Goal: Navigation & Orientation: Find specific page/section

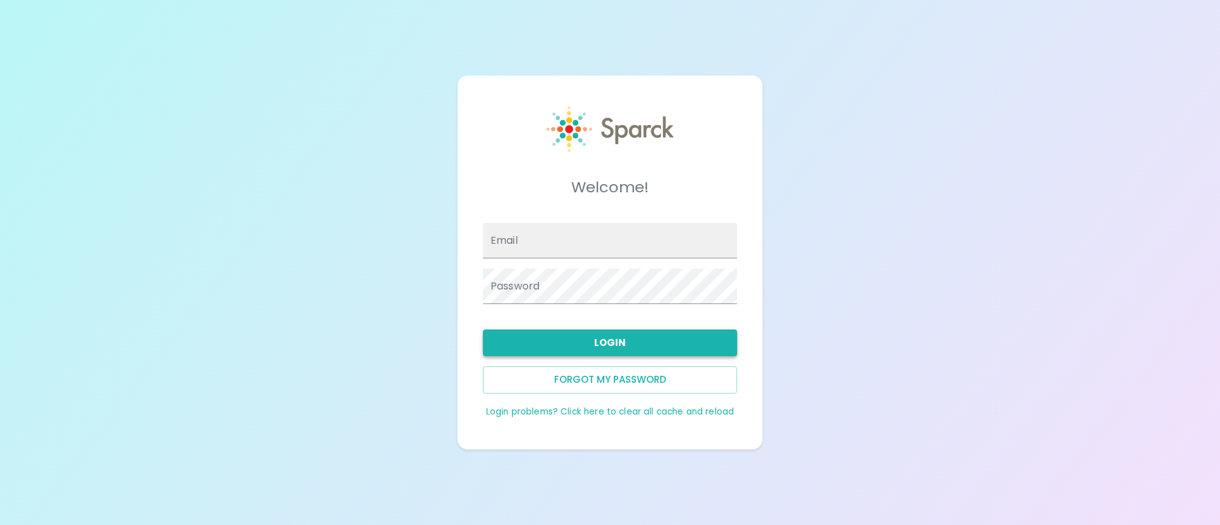
type input "[EMAIL_ADDRESS][DOMAIN_NAME]"
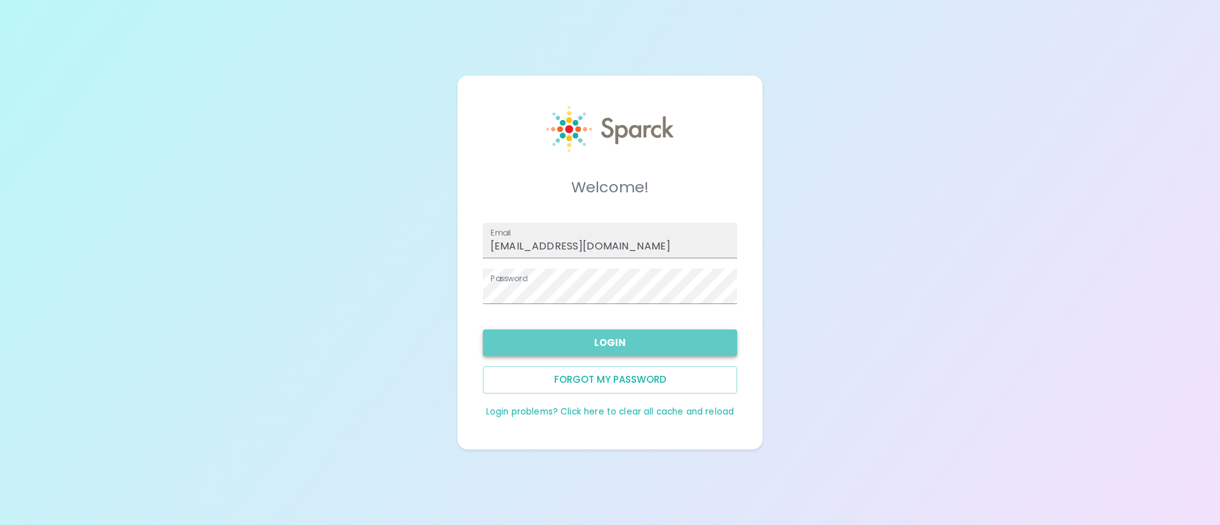
click at [597, 337] on button "Login" at bounding box center [610, 343] width 254 height 27
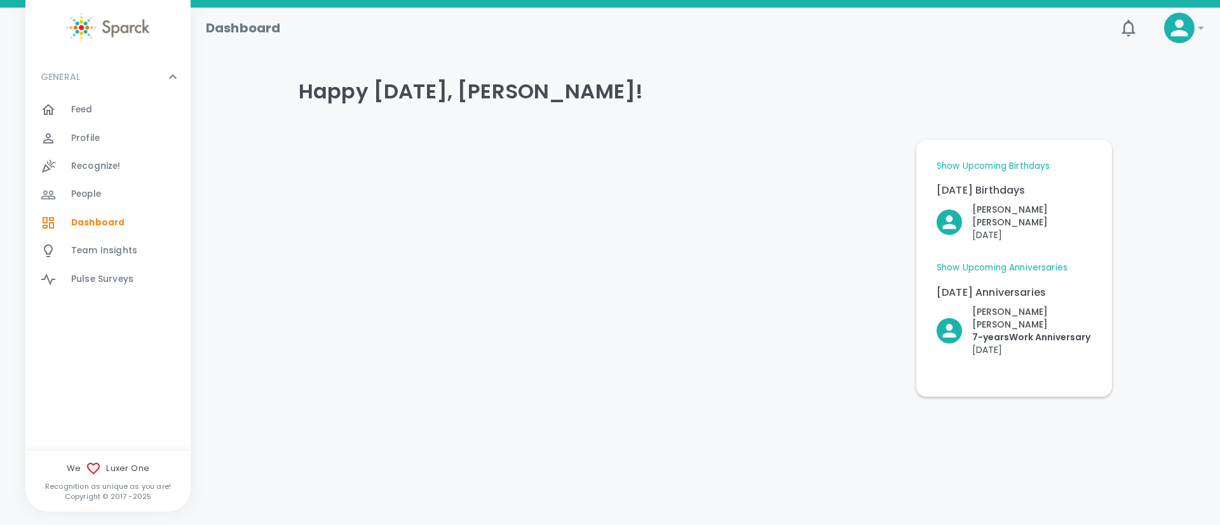
click at [1198, 27] on icon at bounding box center [1200, 27] width 15 height 15
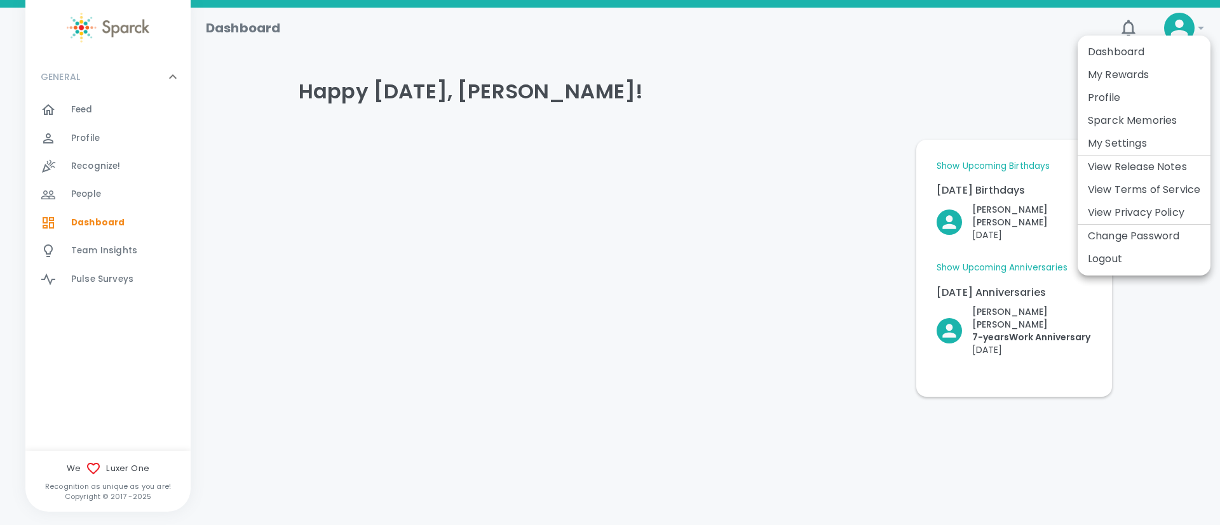
click at [681, 153] on div at bounding box center [610, 262] width 1220 height 525
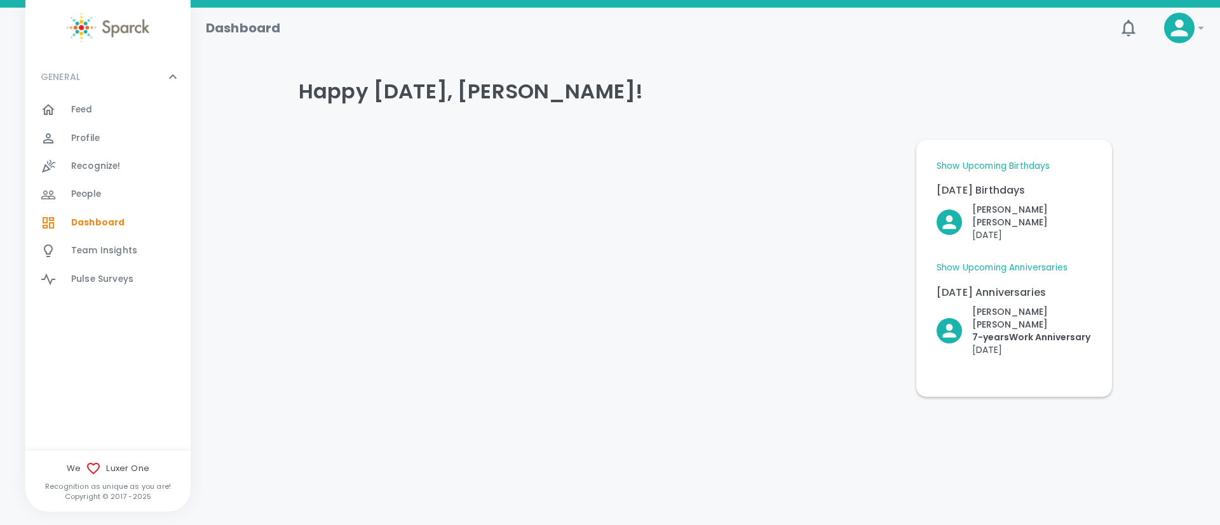
click at [81, 228] on span "Dashboard" at bounding box center [97, 223] width 53 height 13
click at [116, 217] on span "Dashboard" at bounding box center [97, 223] width 53 height 13
click at [120, 252] on span "Team Insights" at bounding box center [104, 251] width 66 height 13
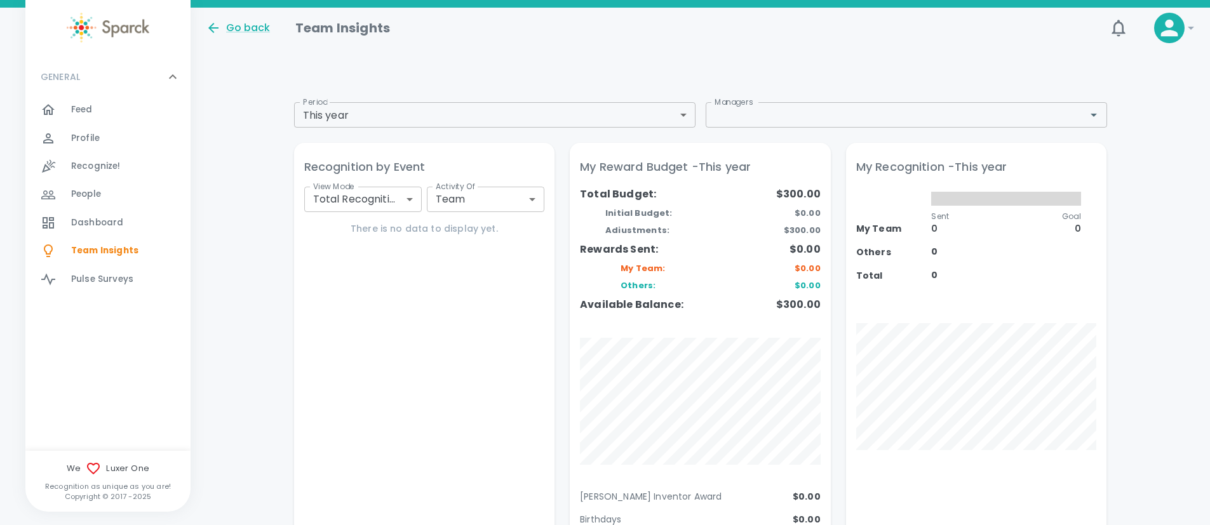
scroll to position [8, 0]
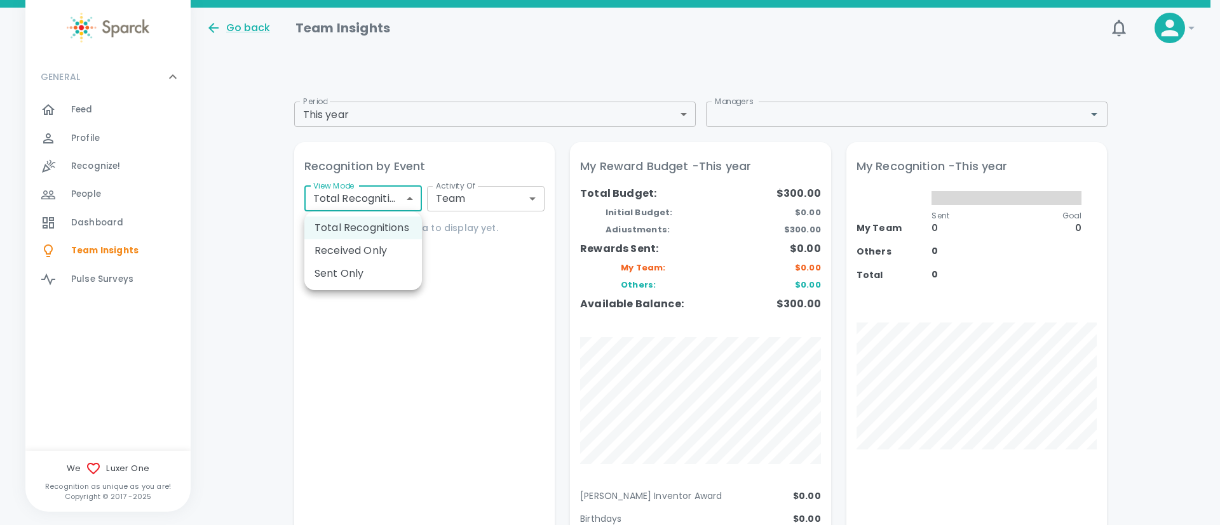
click at [438, 165] on div at bounding box center [610, 262] width 1220 height 525
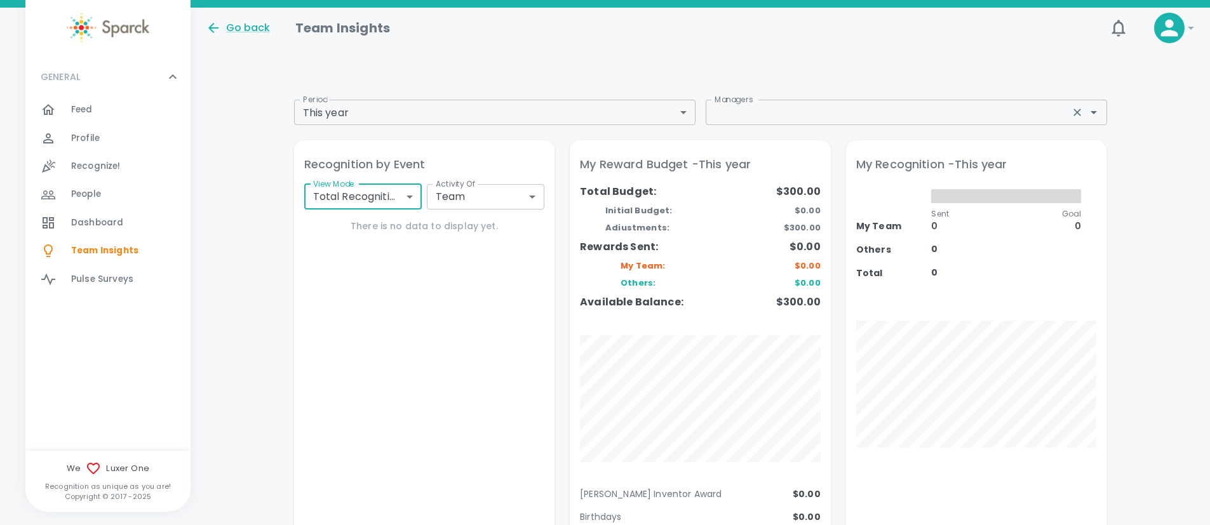
scroll to position [10, 0]
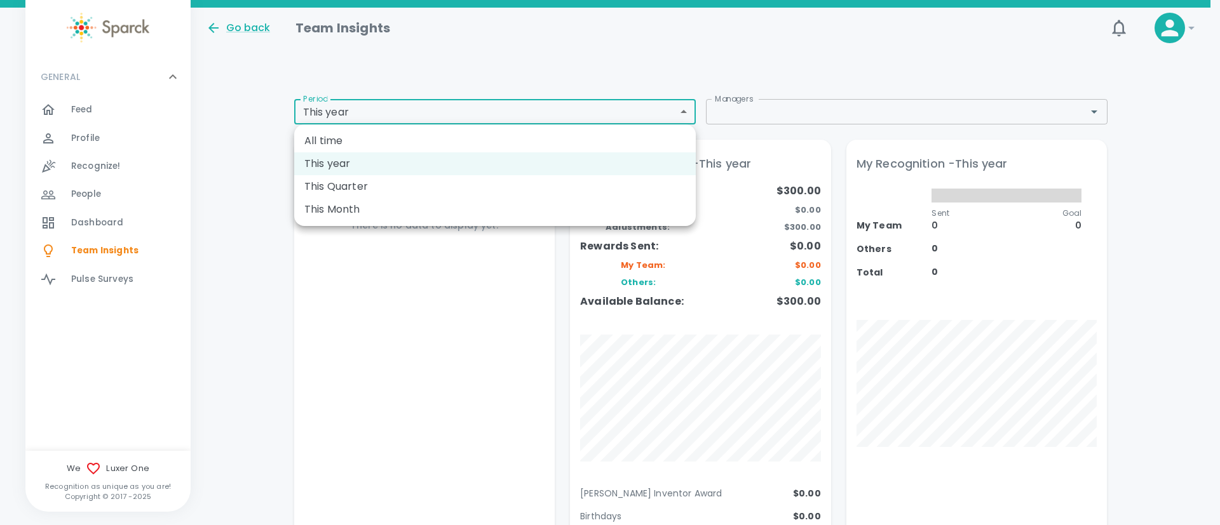
click at [678, 109] on div at bounding box center [610, 262] width 1220 height 525
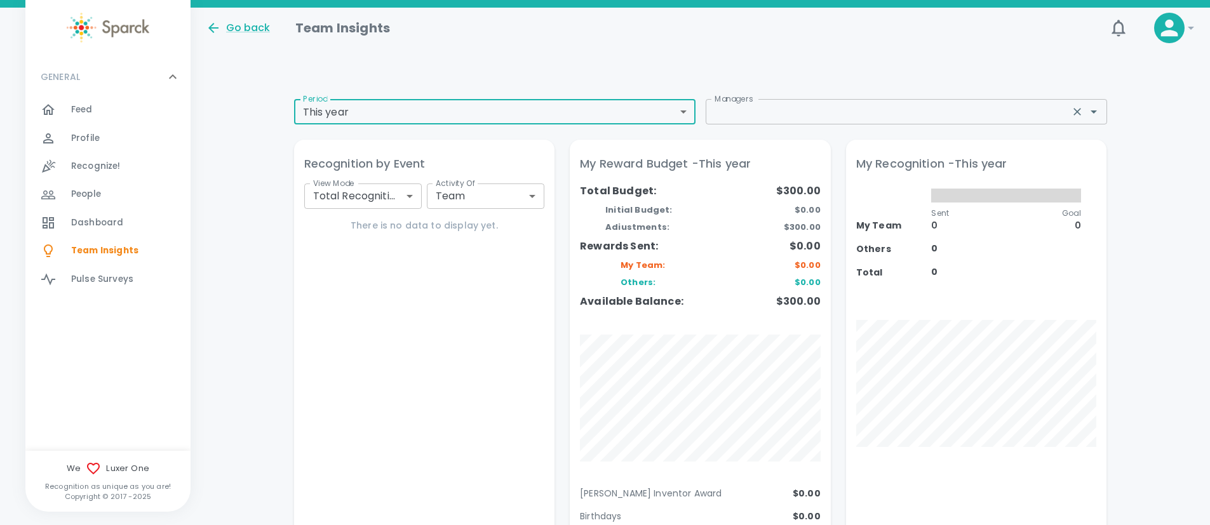
click at [790, 109] on input "Managers" at bounding box center [888, 112] width 356 height 18
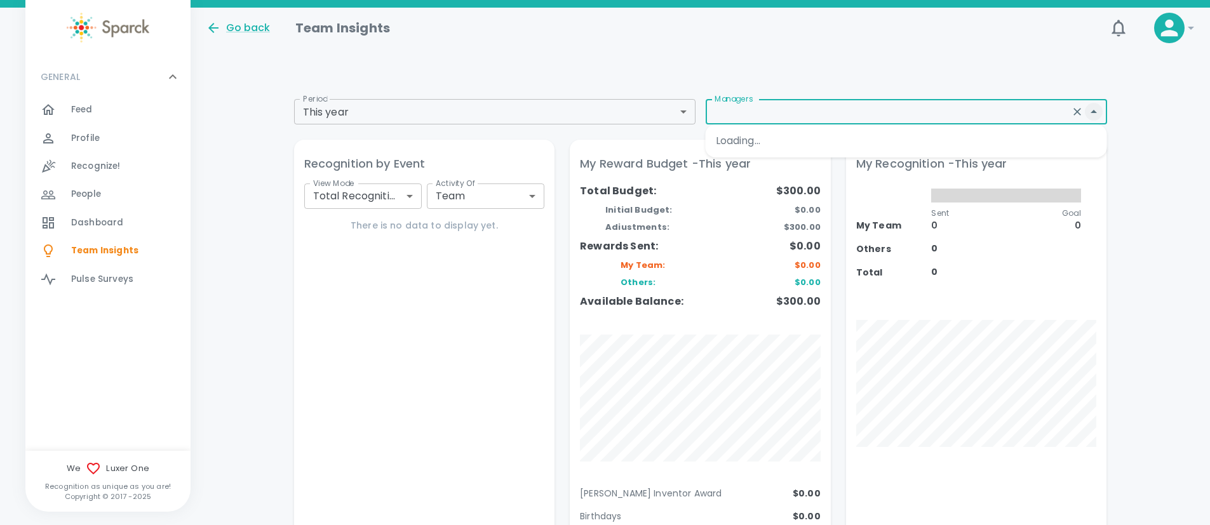
click at [1097, 112] on icon "Close" at bounding box center [1094, 111] width 6 height 3
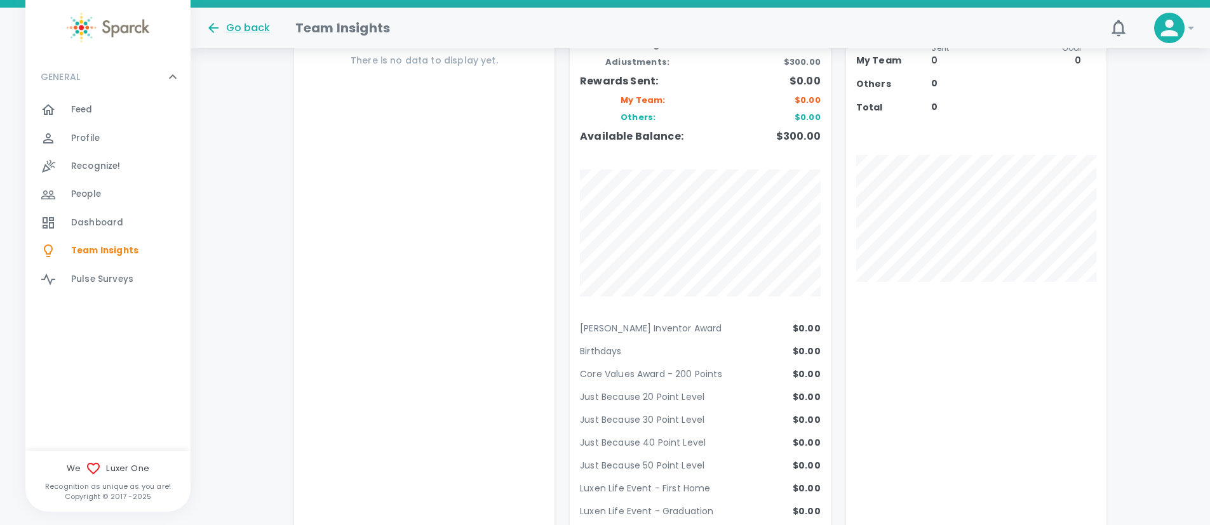
scroll to position [175, 0]
click at [107, 280] on span "Pulse Surveys" at bounding box center [102, 279] width 62 height 13
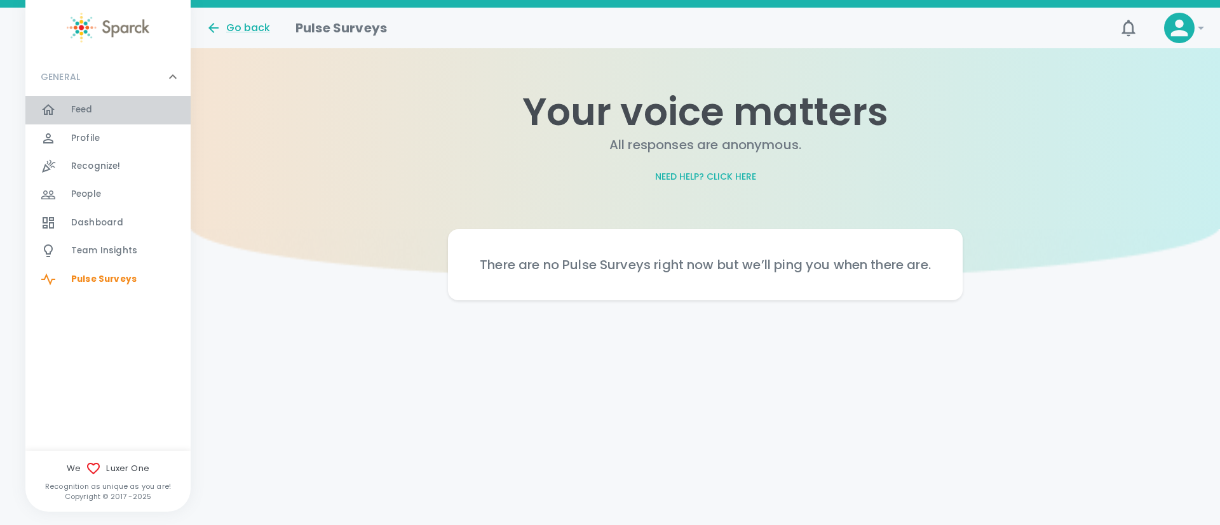
click at [124, 119] on div "Feed 0" at bounding box center [130, 110] width 119 height 18
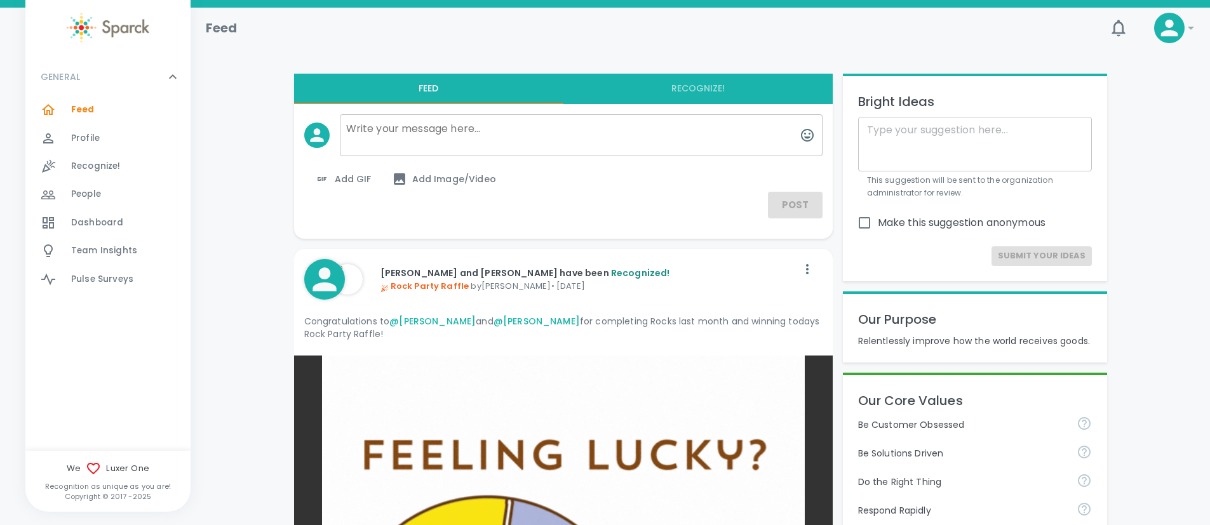
click at [175, 79] on icon at bounding box center [172, 76] width 15 height 15
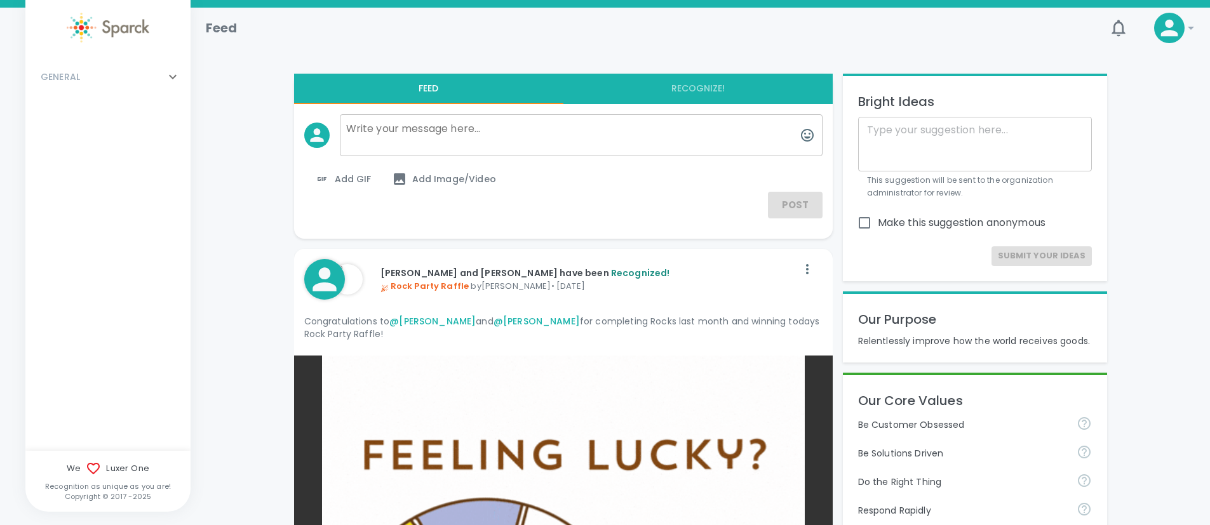
click at [175, 79] on icon at bounding box center [172, 76] width 15 height 15
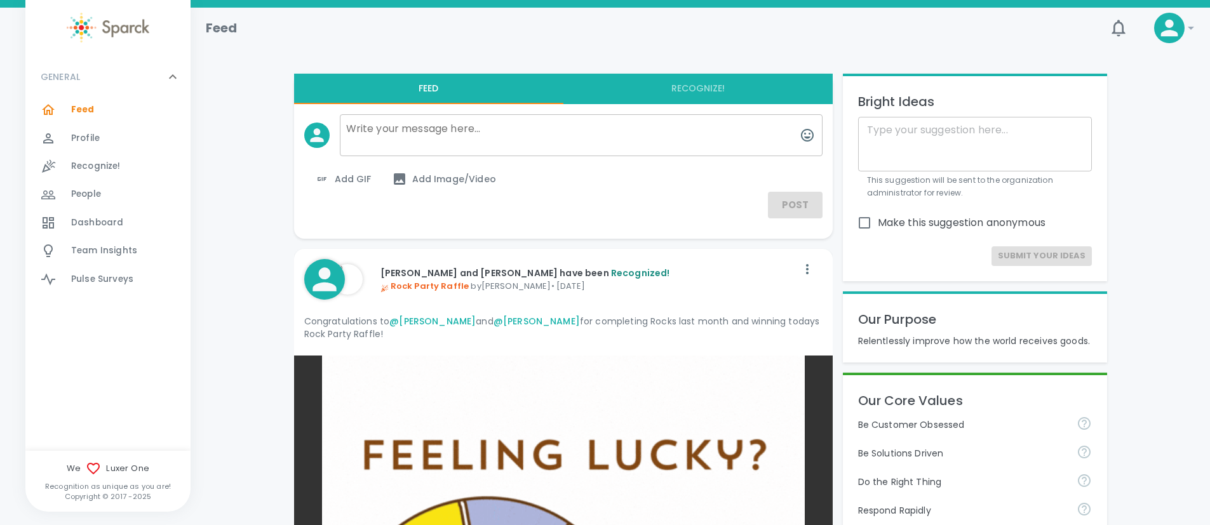
click at [1195, 27] on icon at bounding box center [1191, 27] width 15 height 15
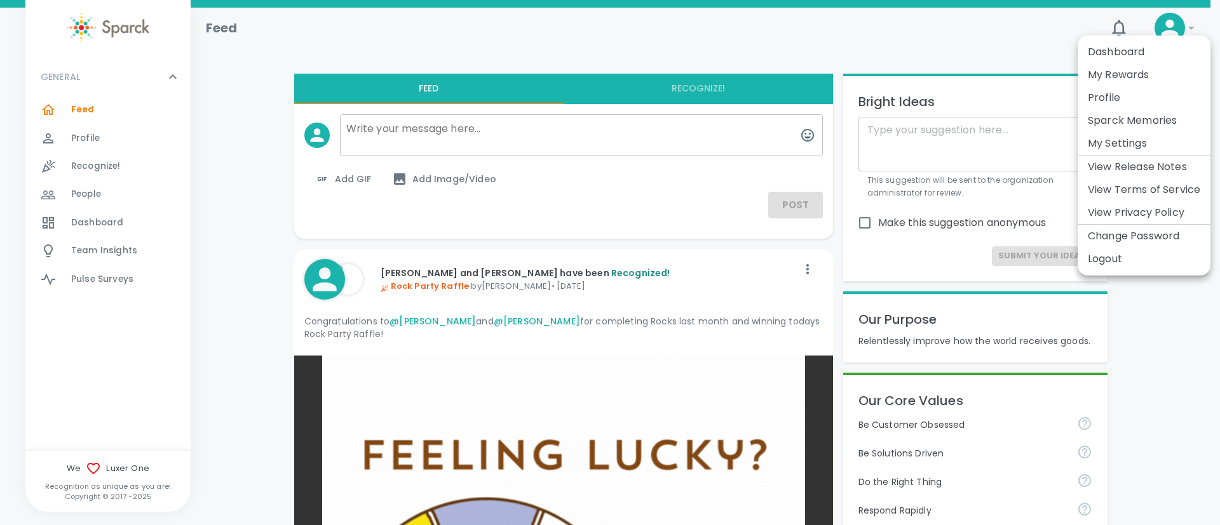
click at [1148, 152] on li "My Settings" at bounding box center [1144, 143] width 133 height 23
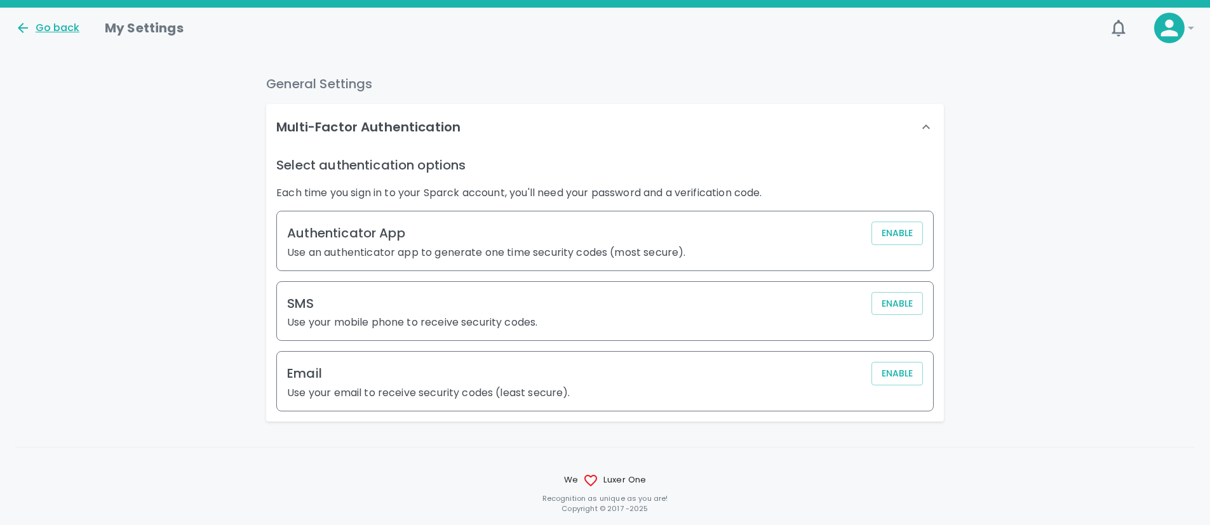
click at [64, 28] on div "Go back" at bounding box center [47, 27] width 64 height 15
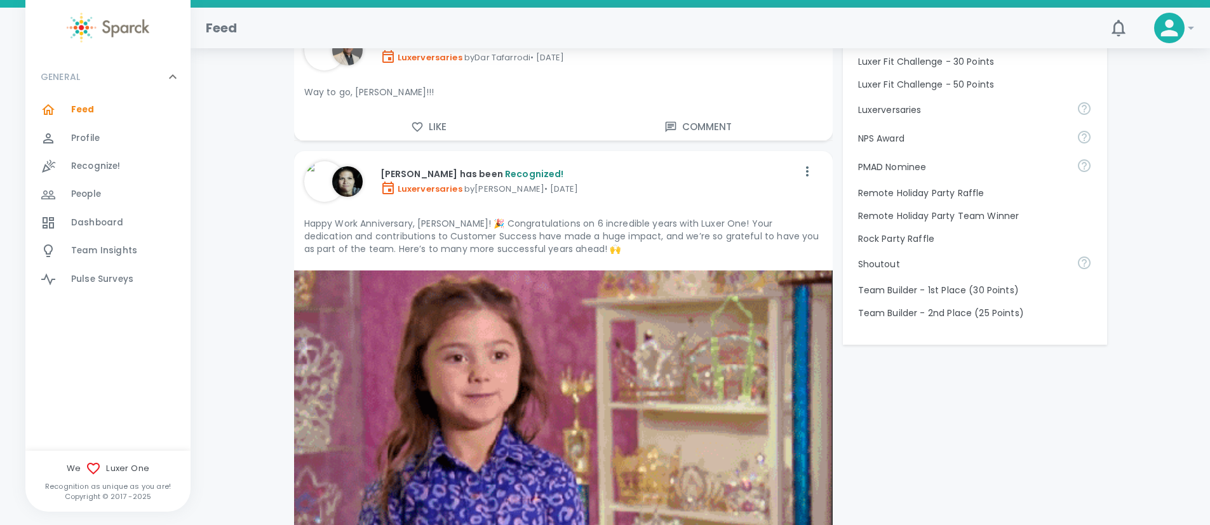
scroll to position [889, 0]
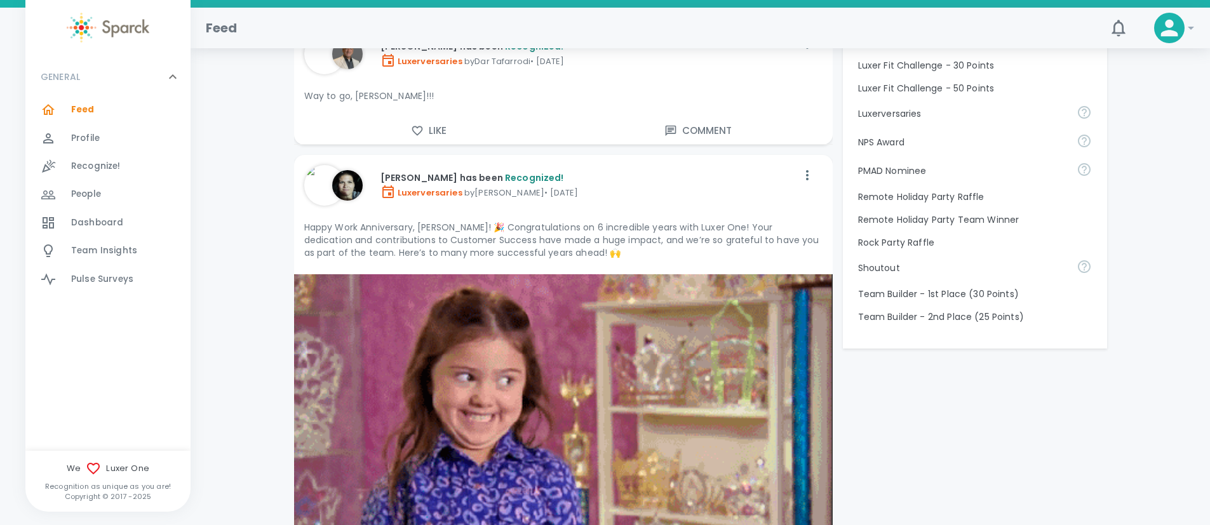
click at [879, 275] on p "Shoutout" at bounding box center [962, 268] width 208 height 13
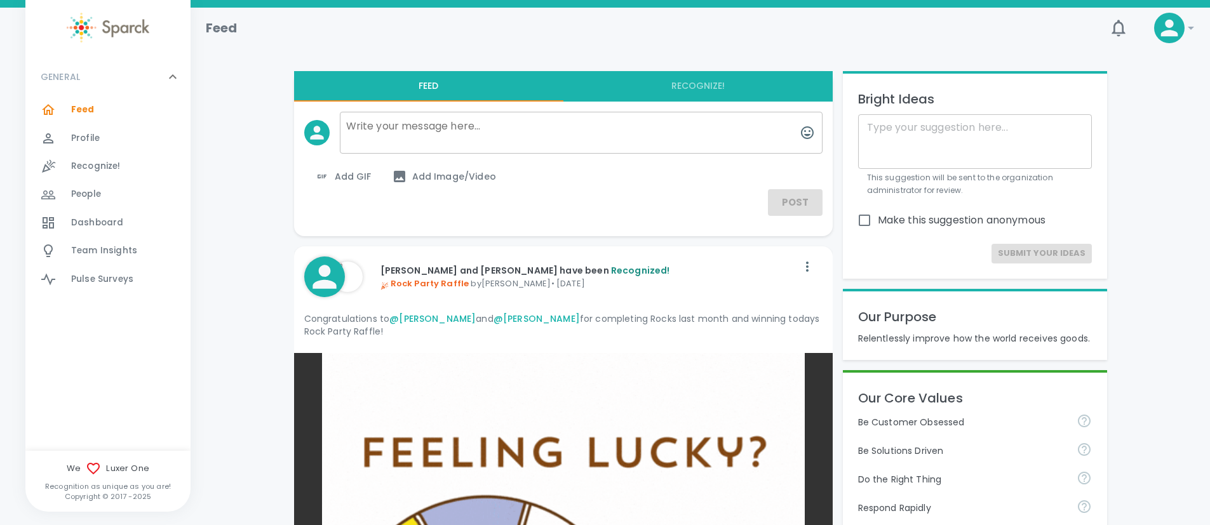
scroll to position [0, 0]
